Goal: Navigation & Orientation: Go to known website

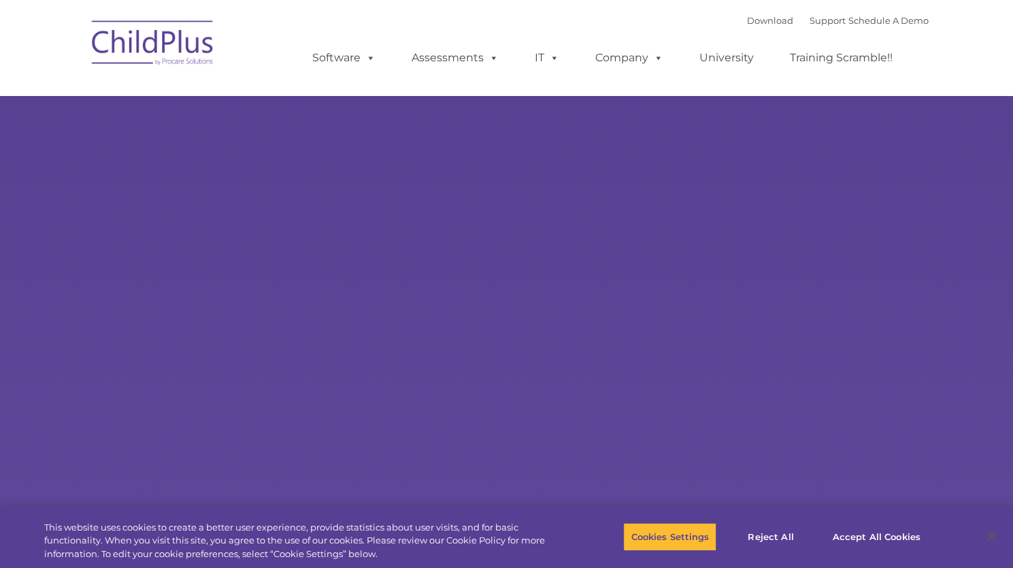
type input ""
select select "MEDIUM"
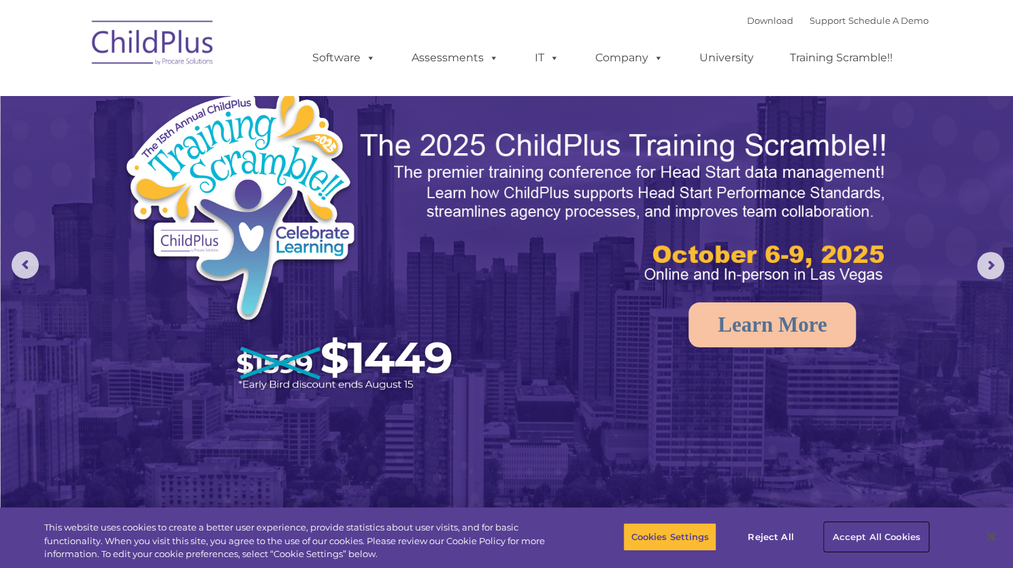
click at [866, 529] on button "Accept All Cookies" at bounding box center [876, 536] width 103 height 29
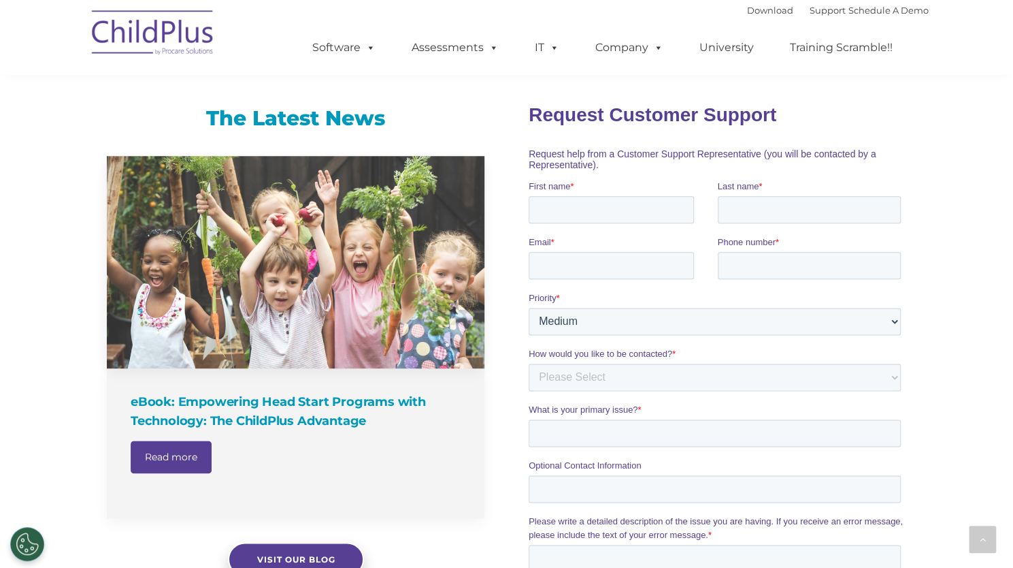
scroll to position [845, 0]
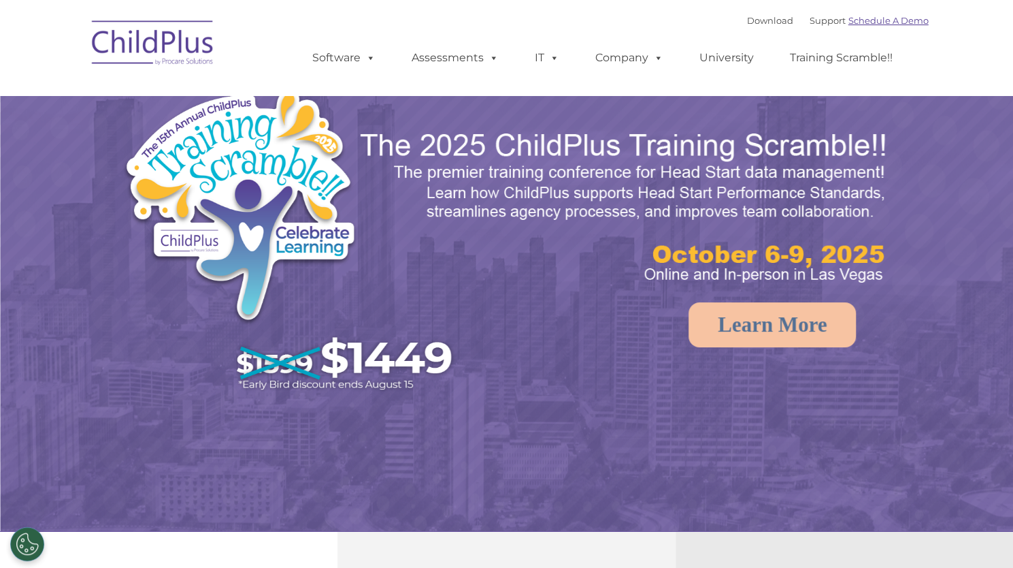
select select "MEDIUM"
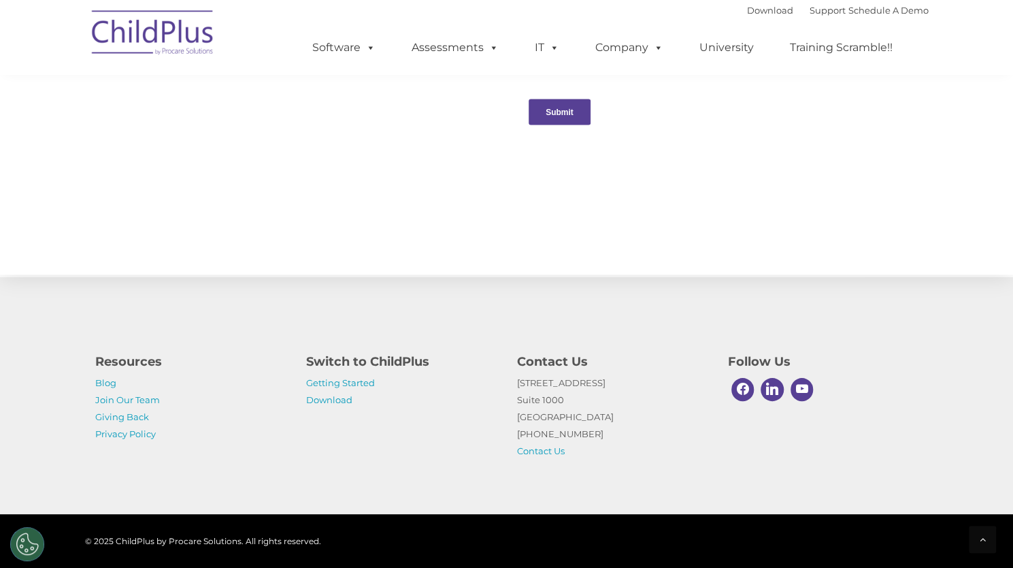
scroll to position [1457, 0]
